Goal: Navigation & Orientation: Find specific page/section

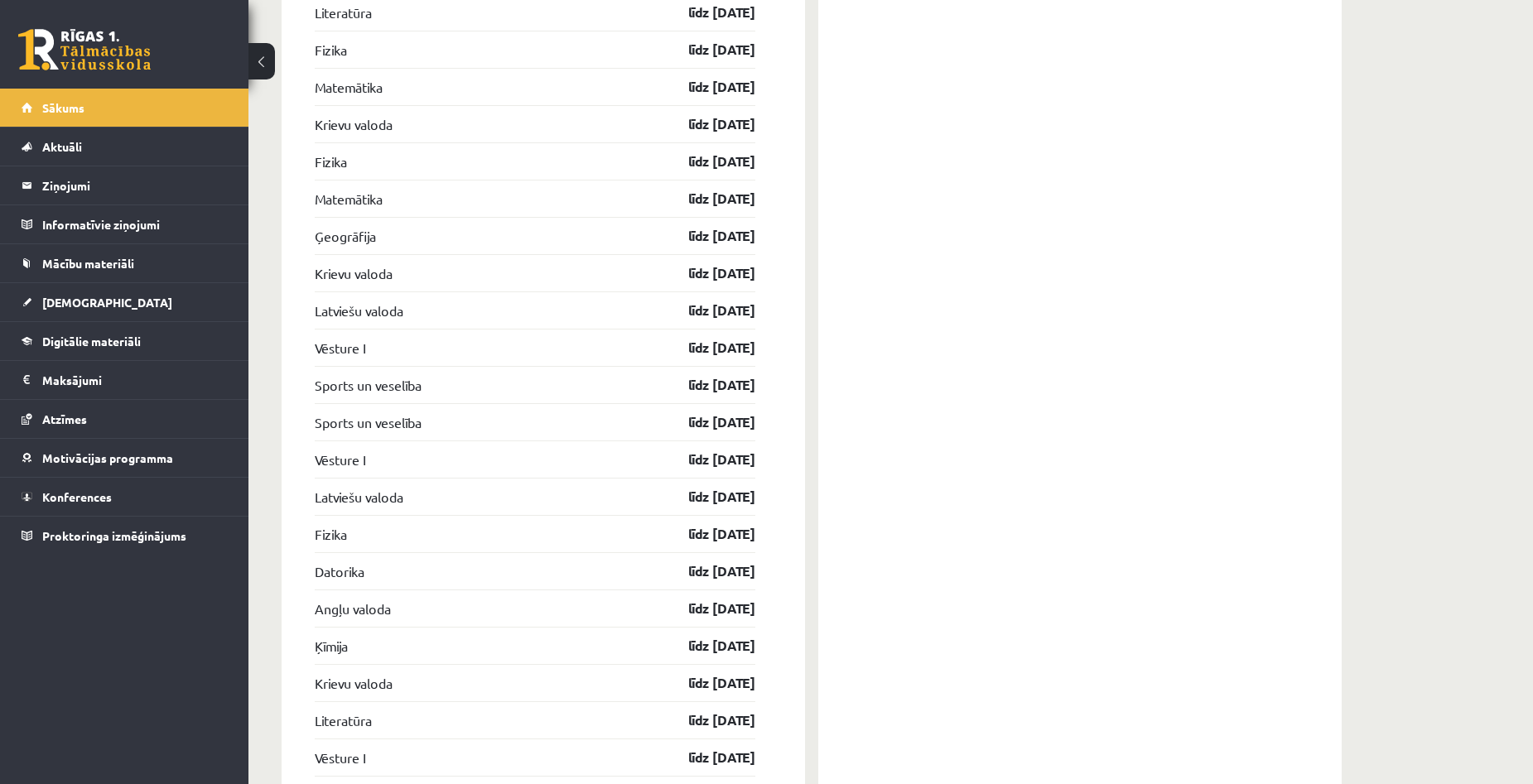
scroll to position [1766, 0]
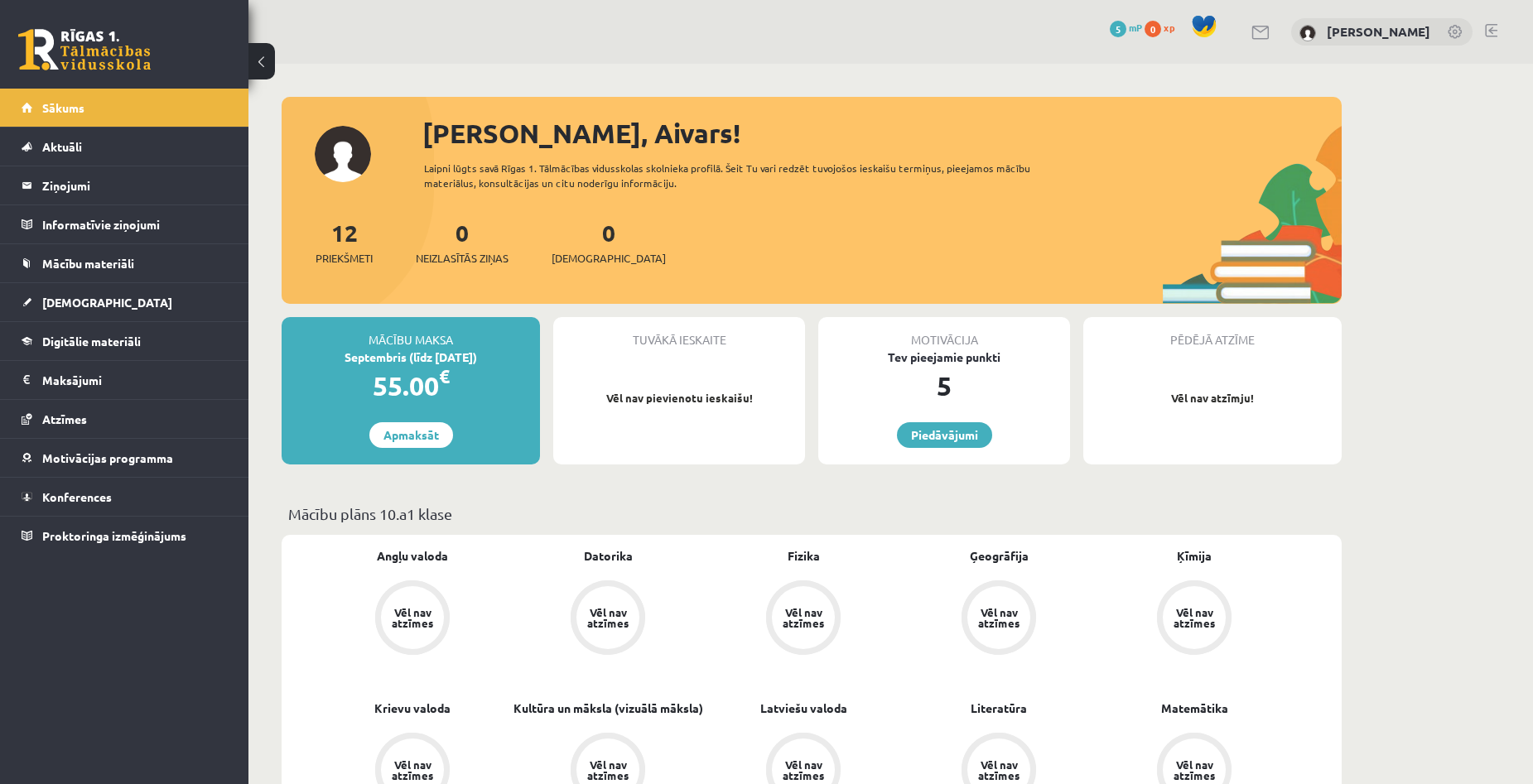
scroll to position [1766, 0]
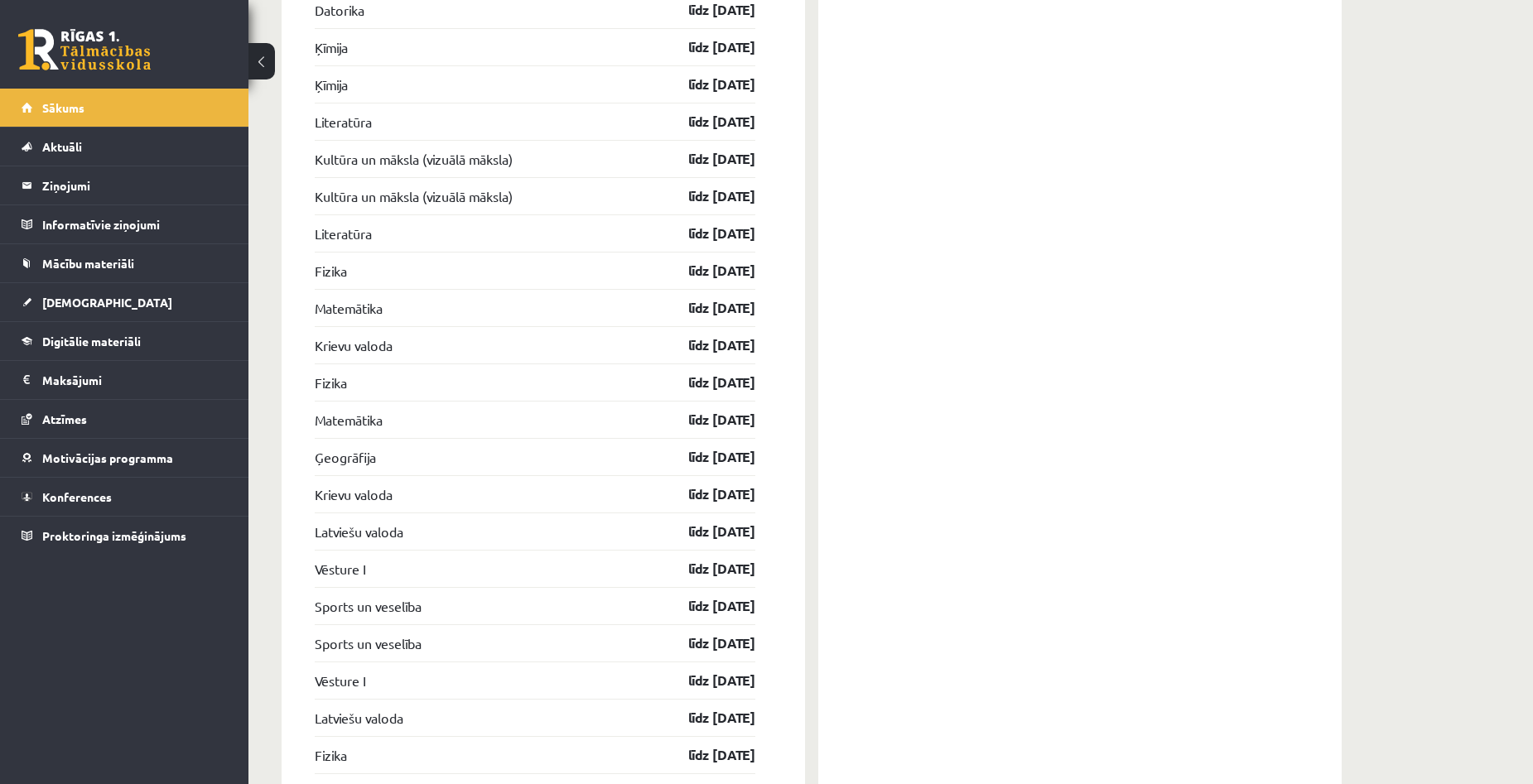
click at [1469, 407] on div "[PERSON_NAME], Aivars! Laipni lūgts savā Rīgas 1. Tālmācības vidusskolas skolni…" at bounding box center [891, 202] width 1285 height 3809
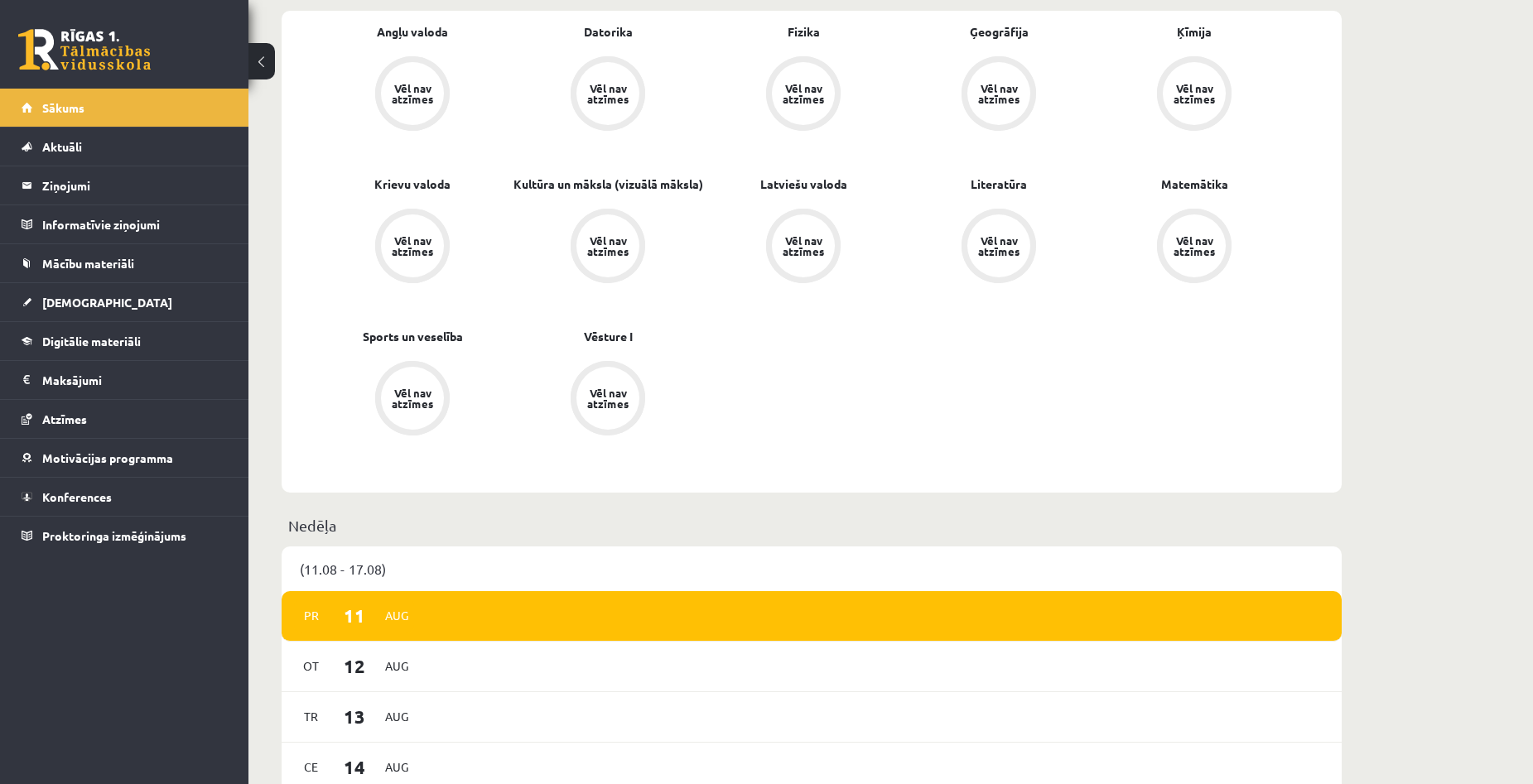
scroll to position [0, 0]
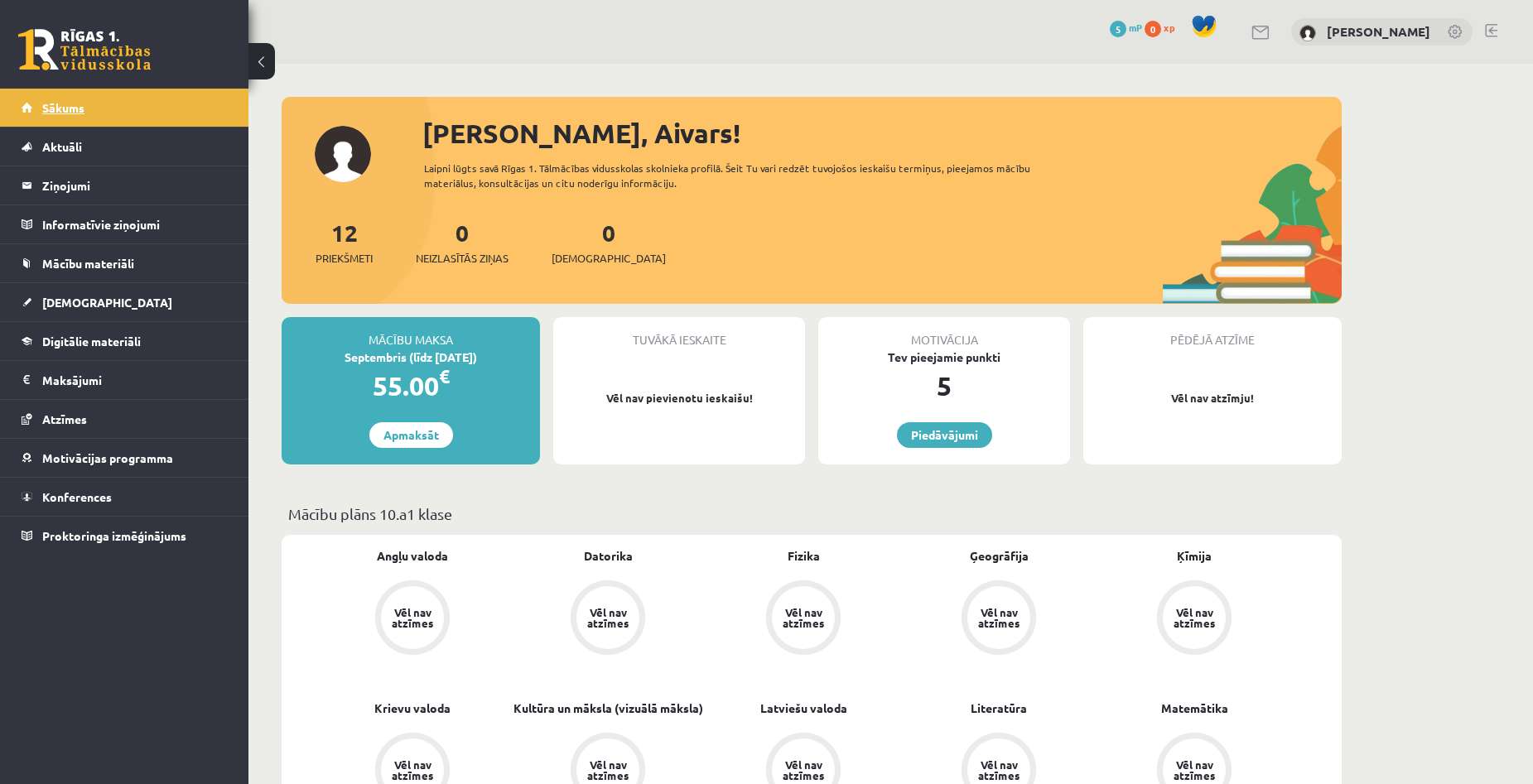
click at [46, 105] on span "Sākums" at bounding box center [63, 107] width 42 height 15
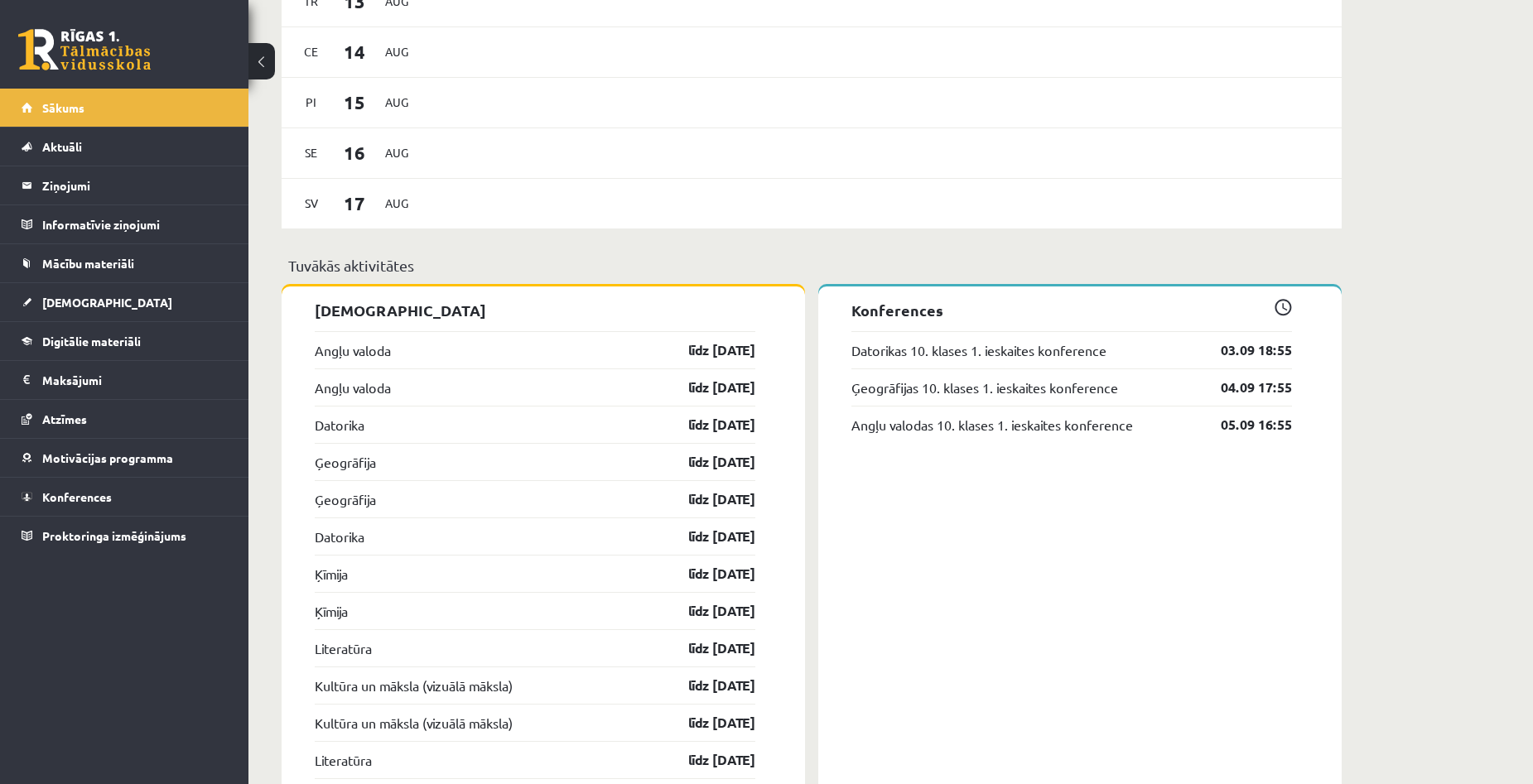
scroll to position [1242, 0]
click at [1494, 289] on div "[PERSON_NAME], Aivars! Laipni lūgts savā Rīgas 1. Tālmācības vidusskolas skolni…" at bounding box center [891, 726] width 1285 height 3809
